Goal: Transaction & Acquisition: Purchase product/service

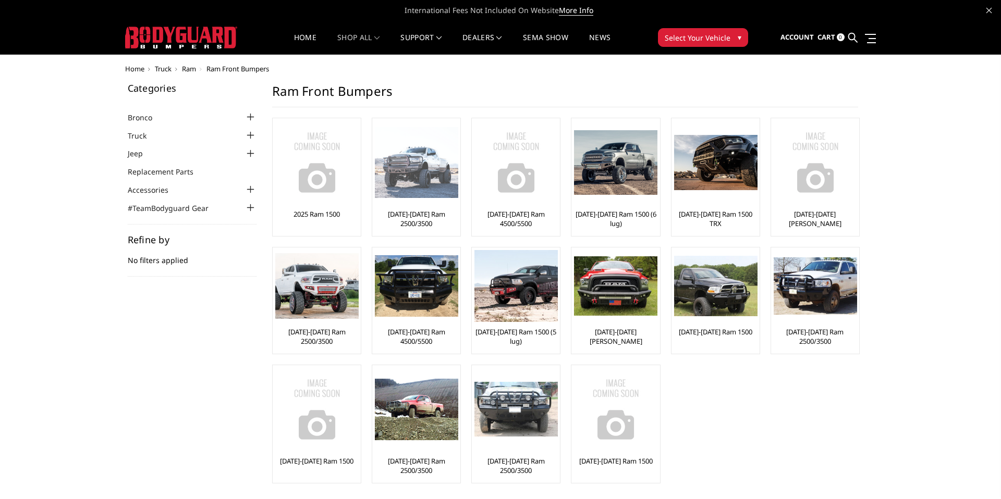
click at [418, 178] on img at bounding box center [416, 162] width 83 height 71
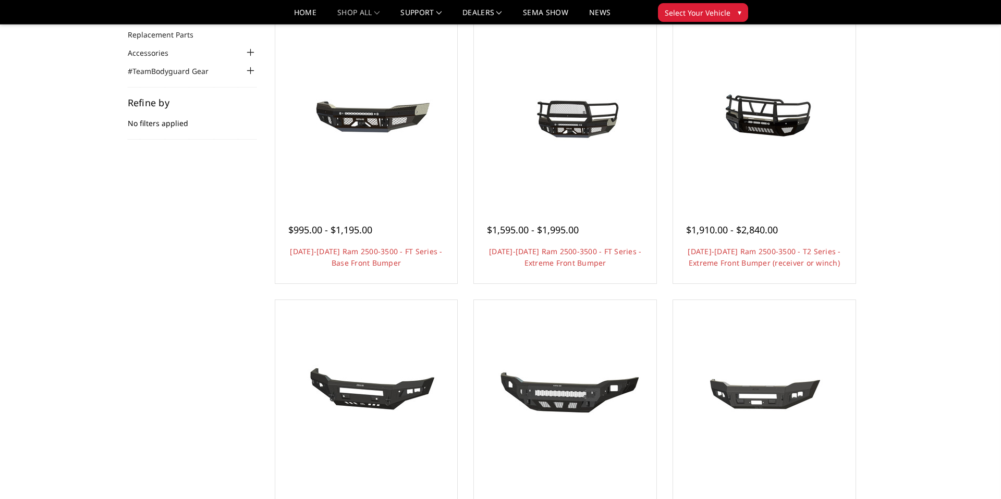
scroll to position [107, 0]
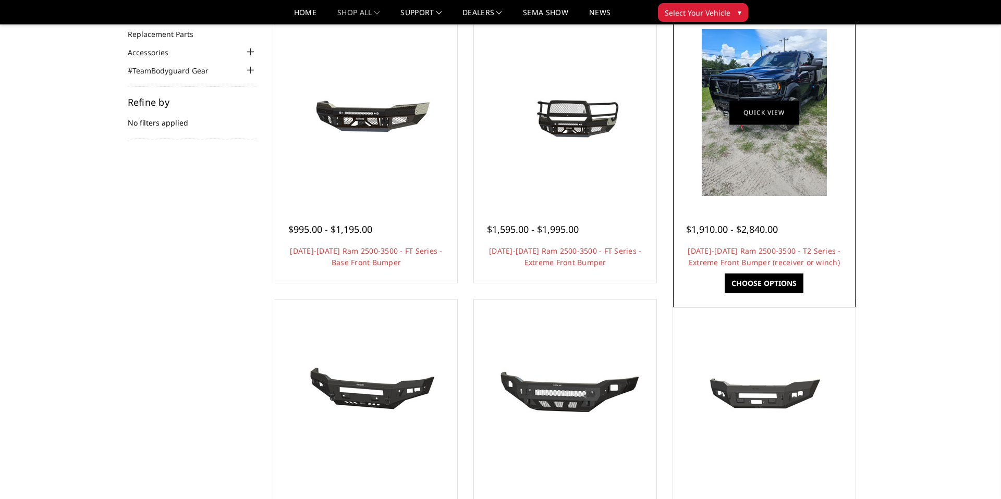
click at [768, 113] on link "Quick view" at bounding box center [764, 112] width 70 height 25
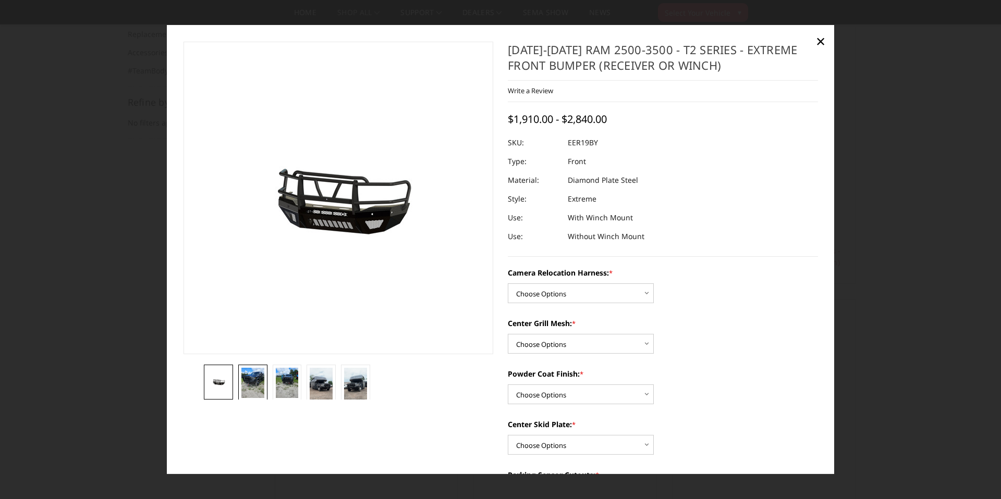
click at [254, 384] on img at bounding box center [252, 383] width 23 height 30
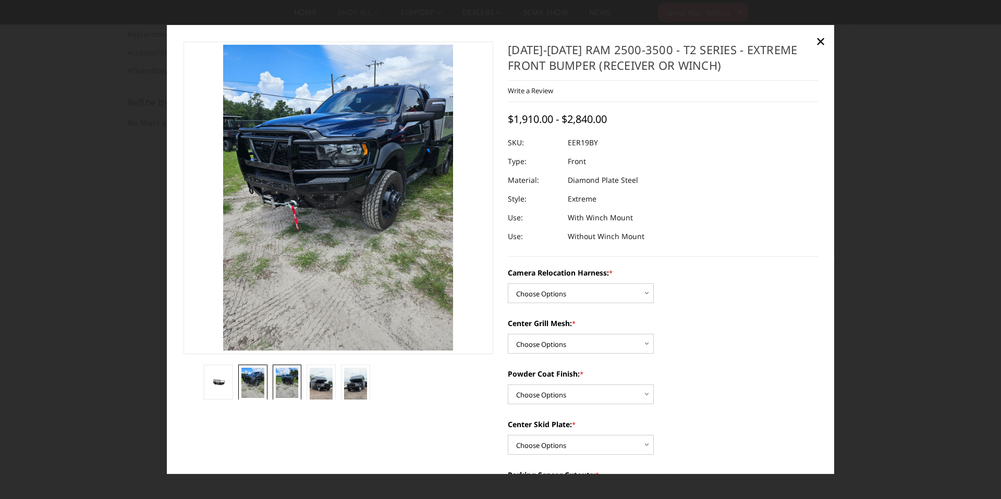
click at [282, 381] on img at bounding box center [287, 383] width 23 height 30
